Goal: Entertainment & Leisure: Browse casually

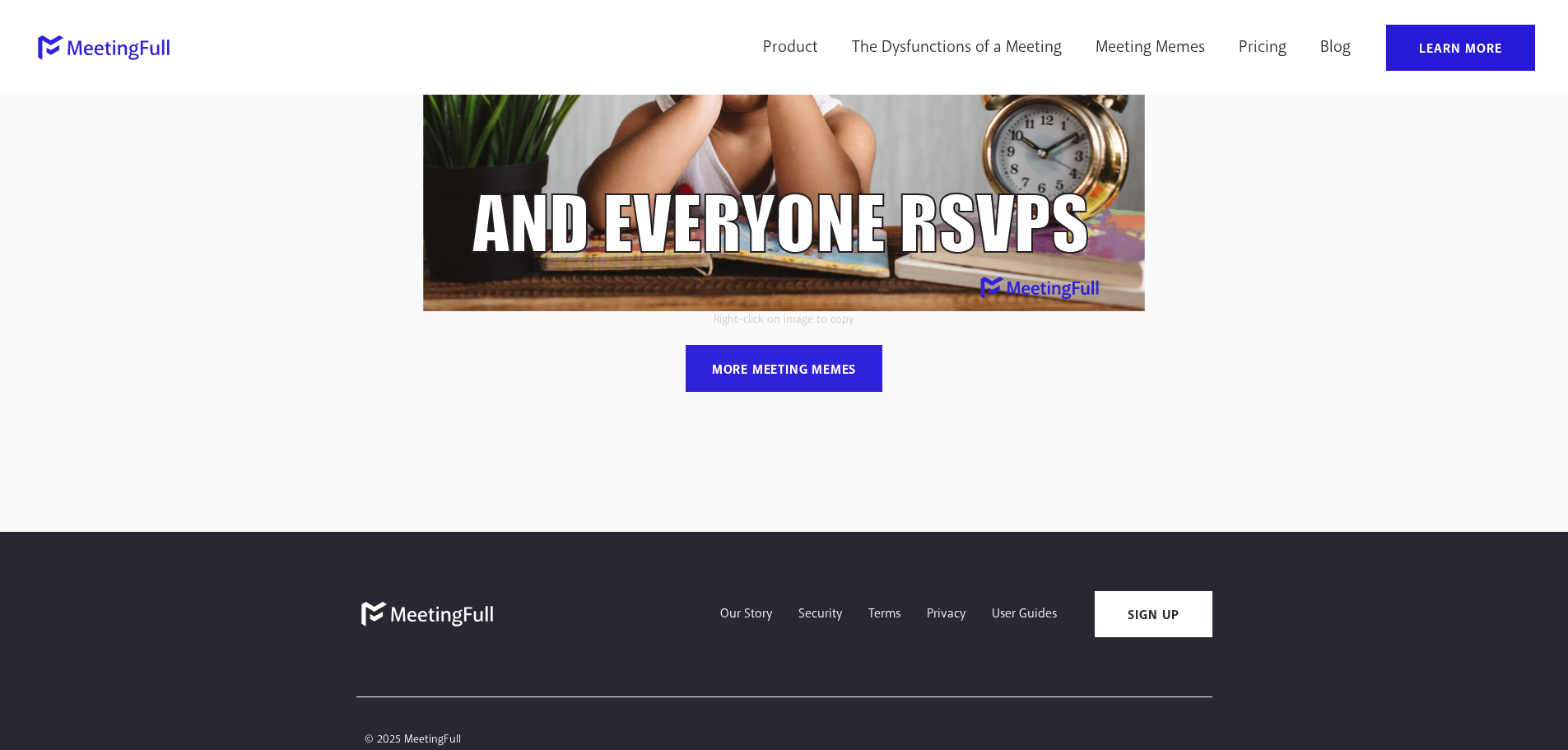
scroll to position [329, 0]
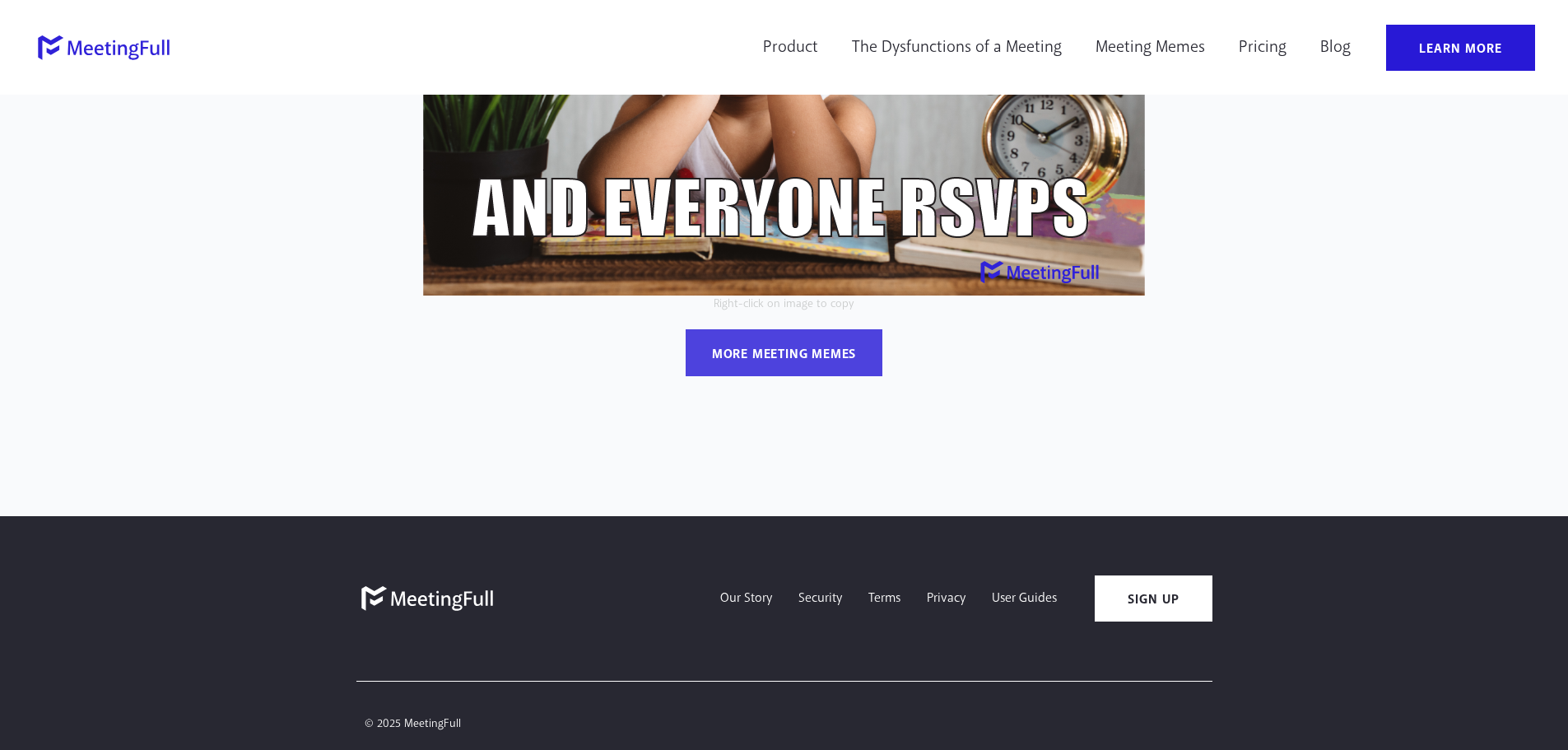
click at [768, 351] on div "more meeting memes" at bounding box center [784, 354] width 144 height 17
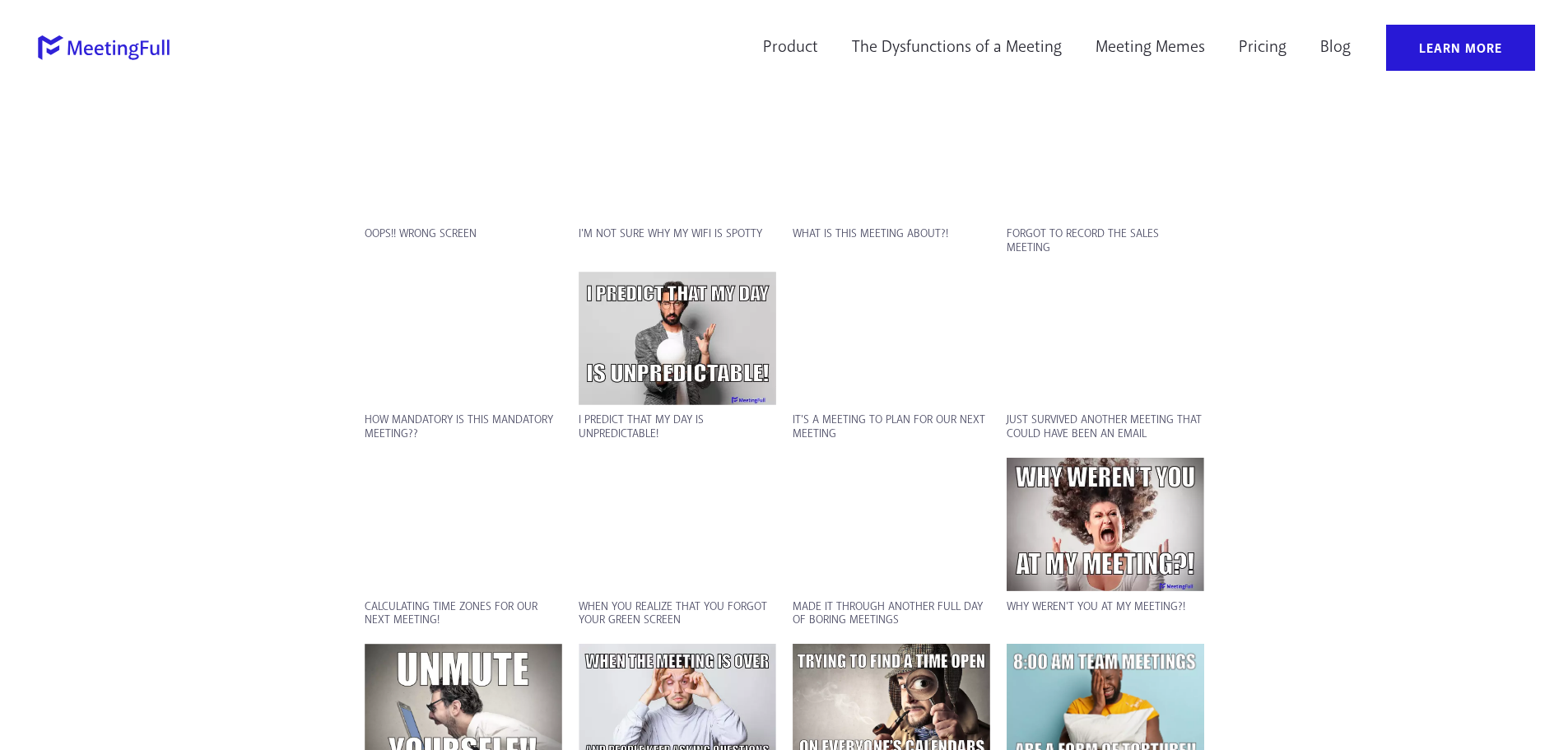
scroll to position [1961, 0]
